Goal: Information Seeking & Learning: Learn about a topic

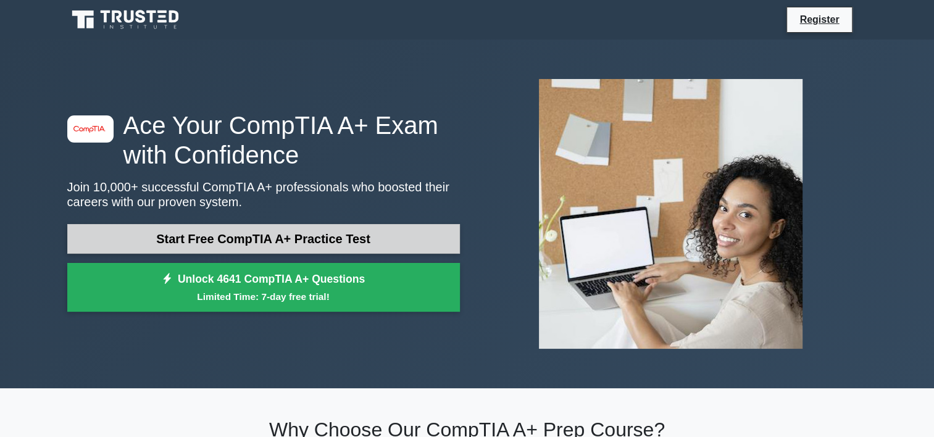
click at [335, 244] on link "Start Free CompTIA A+ Practice Test" at bounding box center [263, 239] width 393 height 30
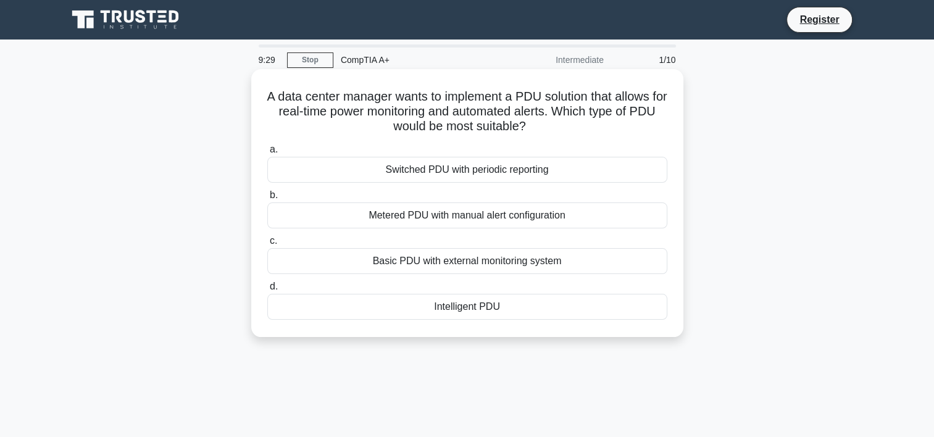
click at [481, 264] on div "Basic PDU with external monitoring system" at bounding box center [467, 261] width 400 height 26
click at [267, 245] on input "c. Basic PDU with external monitoring system" at bounding box center [267, 241] width 0 height 8
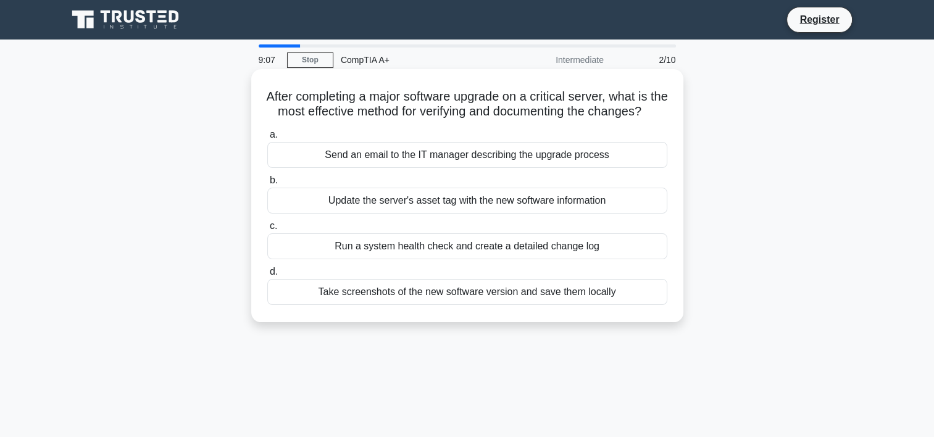
click at [482, 259] on div "Run a system health check and create a detailed change log" at bounding box center [467, 246] width 400 height 26
click at [267, 230] on input "c. Run a system health check and create a detailed change log" at bounding box center [267, 226] width 0 height 8
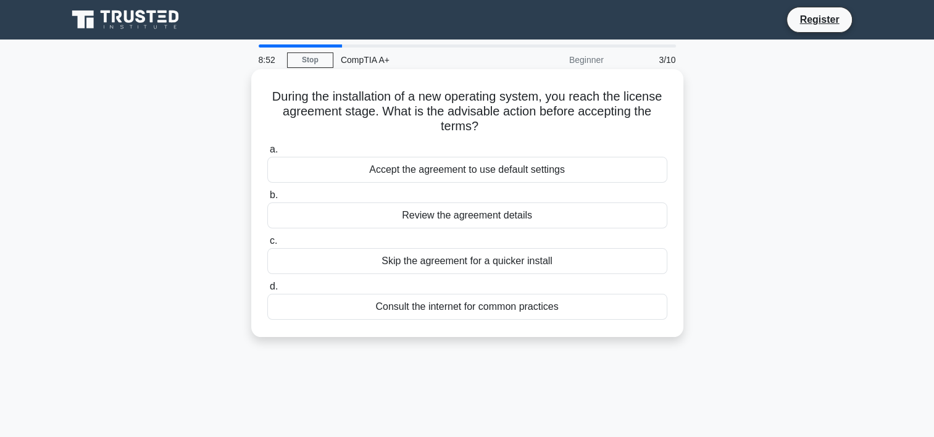
click at [479, 262] on div "Skip the agreement for a quicker install" at bounding box center [467, 261] width 400 height 26
click at [267, 245] on input "c. Skip the agreement for a quicker install" at bounding box center [267, 241] width 0 height 8
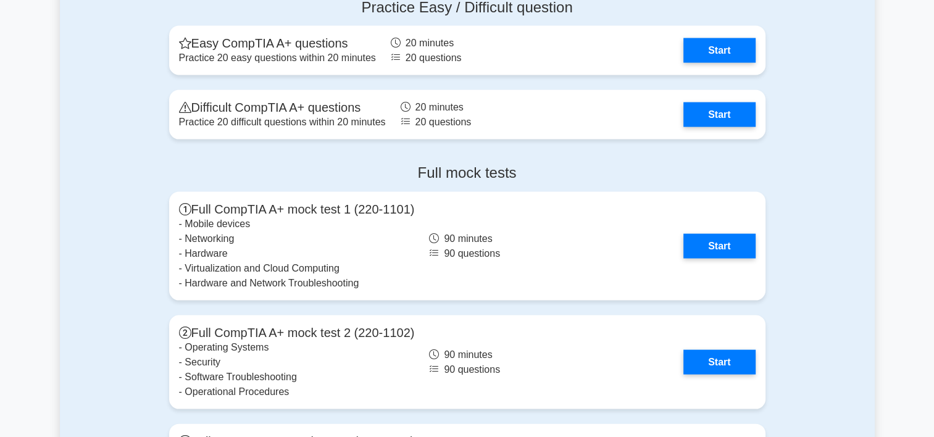
scroll to position [2531, 0]
